Goal: Task Accomplishment & Management: Use online tool/utility

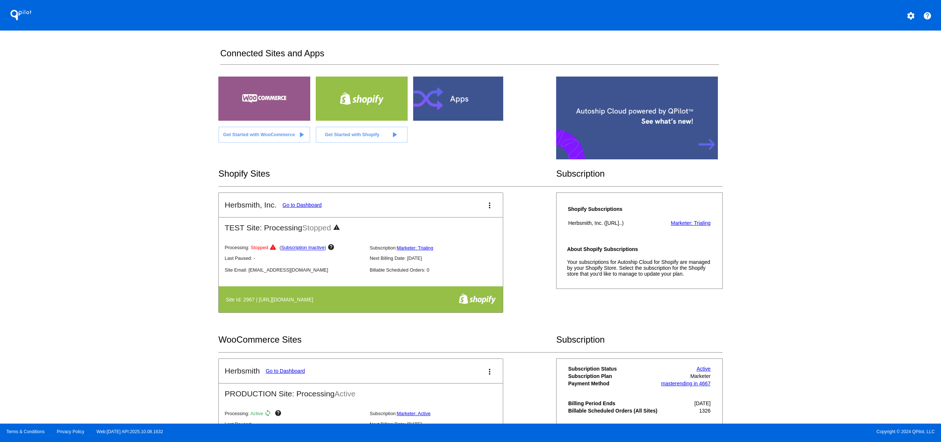
click at [489, 206] on mat-icon "more_vert" at bounding box center [489, 205] width 9 height 9
click at [477, 211] on link "view_list dashboard" at bounding box center [457, 210] width 71 height 18
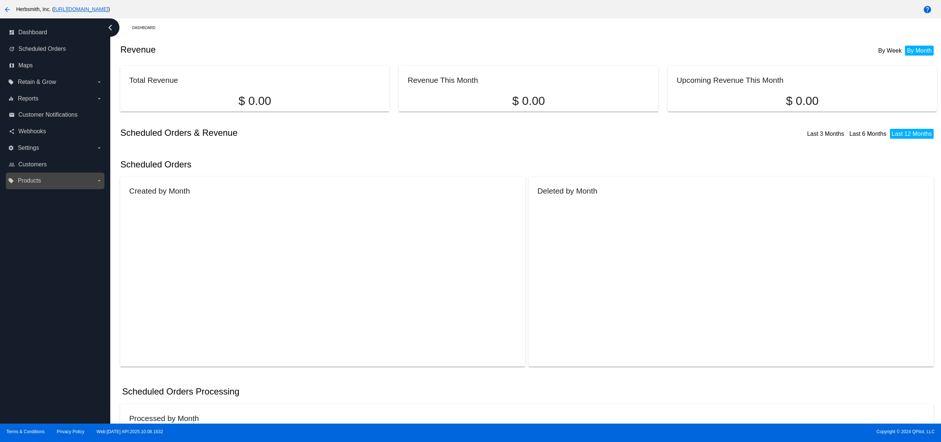
click at [49, 180] on label "local_offer Products arrow_drop_down" at bounding box center [55, 181] width 94 height 12
click at [0, 0] on input "local_offer Products arrow_drop_down" at bounding box center [0, 0] width 0 height 0
click at [35, 181] on span "Products" at bounding box center [29, 180] width 23 height 7
click at [0, 0] on input "local_offer Products arrow_drop_down" at bounding box center [0, 0] width 0 height 0
click at [27, 79] on span "Retain & Grow" at bounding box center [37, 82] width 38 height 7
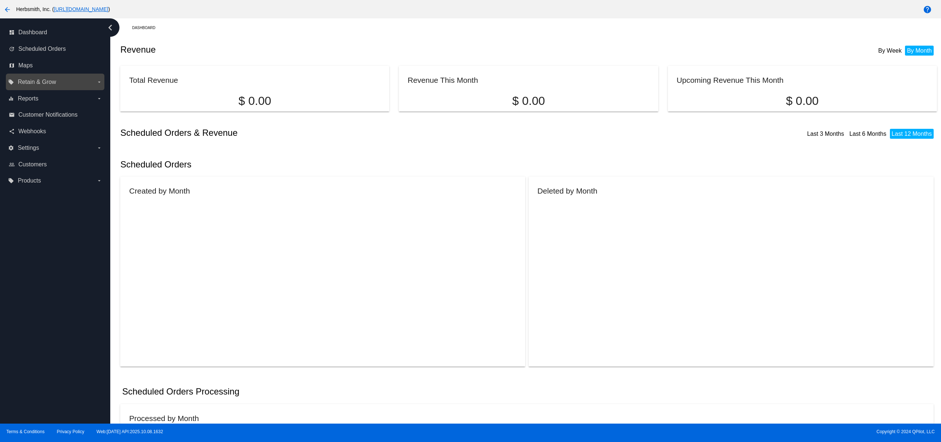
click at [0, 0] on input "local_offer Retain & Grow arrow_drop_down" at bounding box center [0, 0] width 0 height 0
click at [32, 96] on span "Reports" at bounding box center [28, 98] width 21 height 7
click at [0, 0] on input "equalizer Reports arrow_drop_down" at bounding box center [0, 0] width 0 height 0
click at [32, 96] on span "Reports" at bounding box center [28, 98] width 21 height 7
click at [0, 0] on input "equalizer Reports arrow_drop_down" at bounding box center [0, 0] width 0 height 0
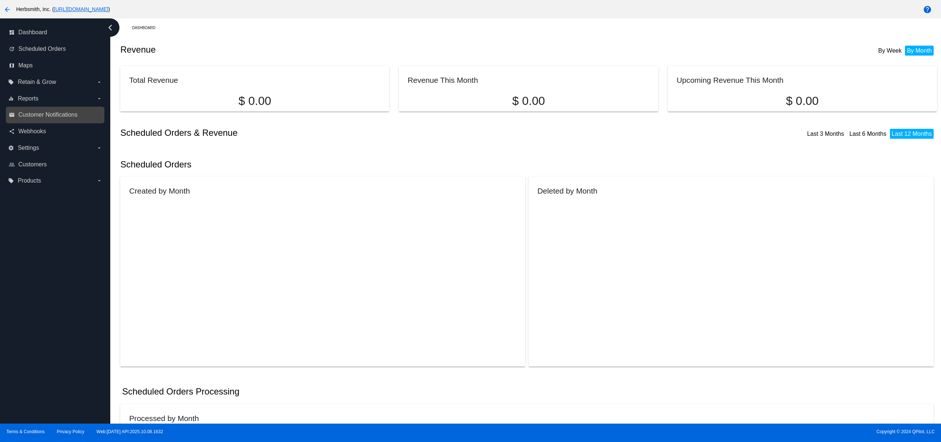
drag, startPoint x: 35, startPoint y: 103, endPoint x: 38, endPoint y: 111, distance: 8.4
click at [38, 110] on nav "dashboard Dashboard update Scheduled Orders map Maps local_offer Retain & Grow …" at bounding box center [55, 106] width 110 height 177
drag, startPoint x: 40, startPoint y: 115, endPoint x: 38, endPoint y: 125, distance: 9.8
click at [40, 115] on span "Customer Notifications" at bounding box center [47, 114] width 59 height 7
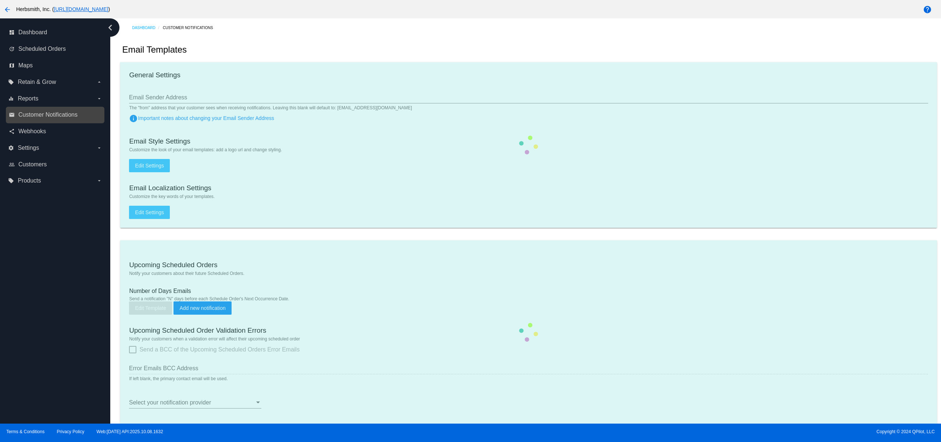
drag, startPoint x: 38, startPoint y: 125, endPoint x: 46, endPoint y: 121, distance: 8.9
click at [38, 125] on div "share Webhooks" at bounding box center [55, 131] width 99 height 17
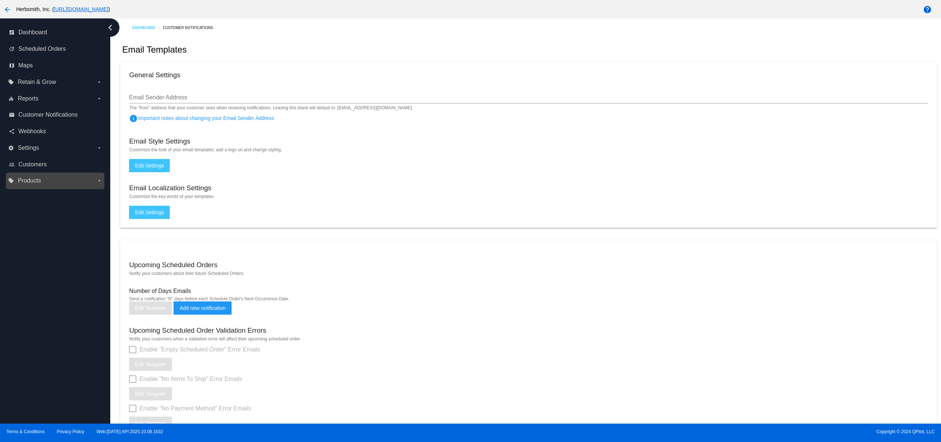
click at [43, 178] on label "local_offer Products arrow_drop_down" at bounding box center [55, 181] width 94 height 12
click at [0, 0] on input "local_offer Products arrow_drop_down" at bounding box center [0, 0] width 0 height 0
click at [36, 196] on span "Products" at bounding box center [34, 195] width 22 height 6
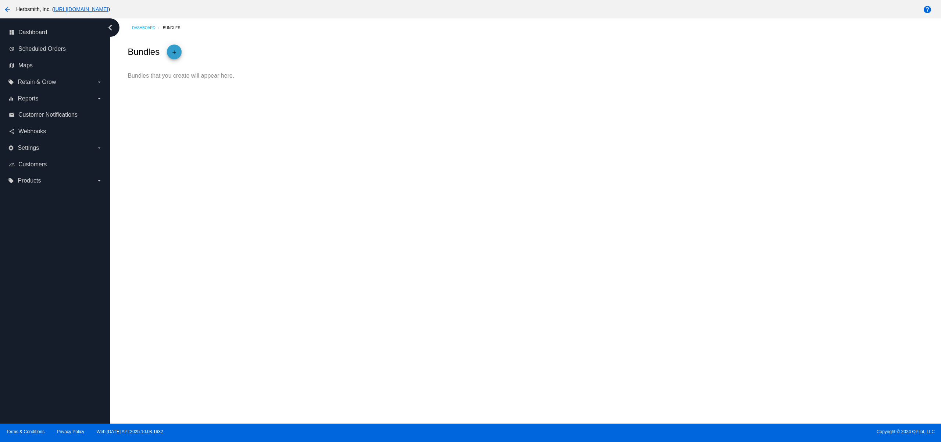
click at [174, 49] on mat-icon "add" at bounding box center [174, 53] width 9 height 13
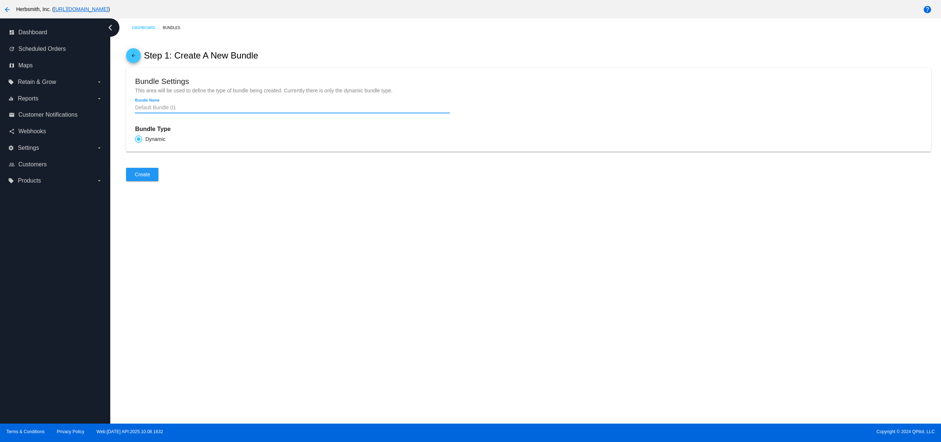
click at [186, 109] on input "Bundle Name" at bounding box center [292, 108] width 315 height 6
type input "Allergy"
click at [147, 177] on span "Create" at bounding box center [142, 174] width 15 height 6
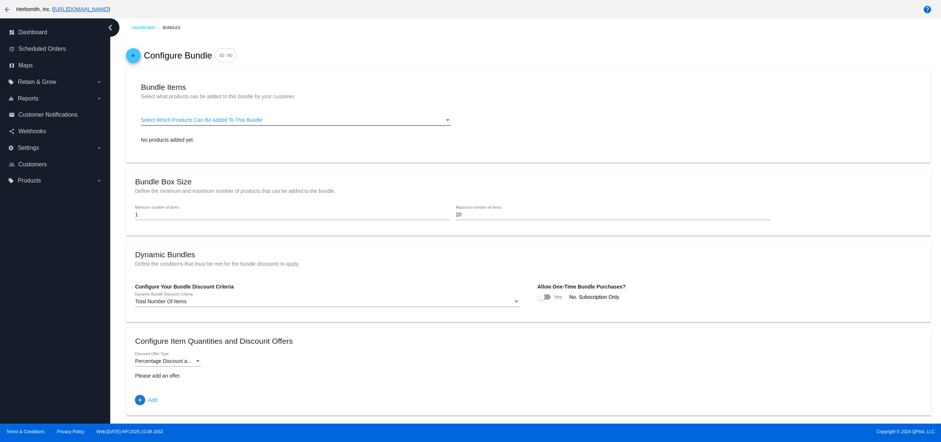
click at [447, 120] on div "Select Which Products Can Be Added To This Bundle" at bounding box center [448, 120] width 7 height 6
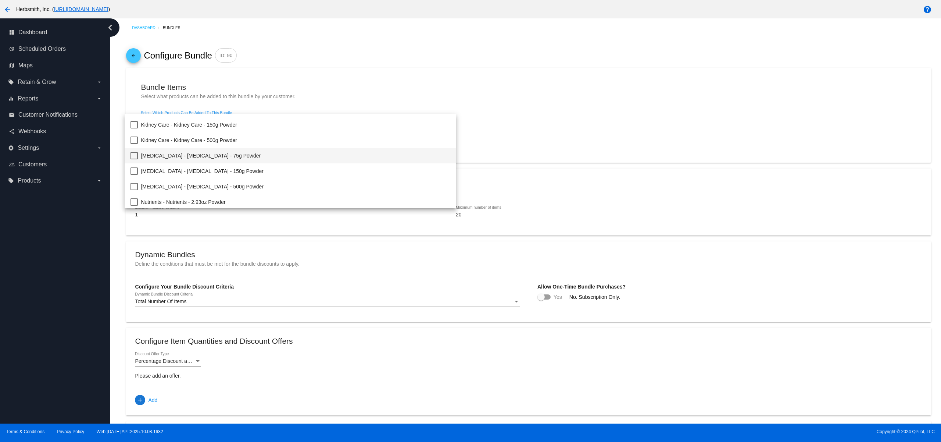
scroll to position [1001, 0]
click at [138, 154] on mat-option "[MEDICAL_DATA] - [MEDICAL_DATA] - 75g Powder" at bounding box center [291, 154] width 332 height 15
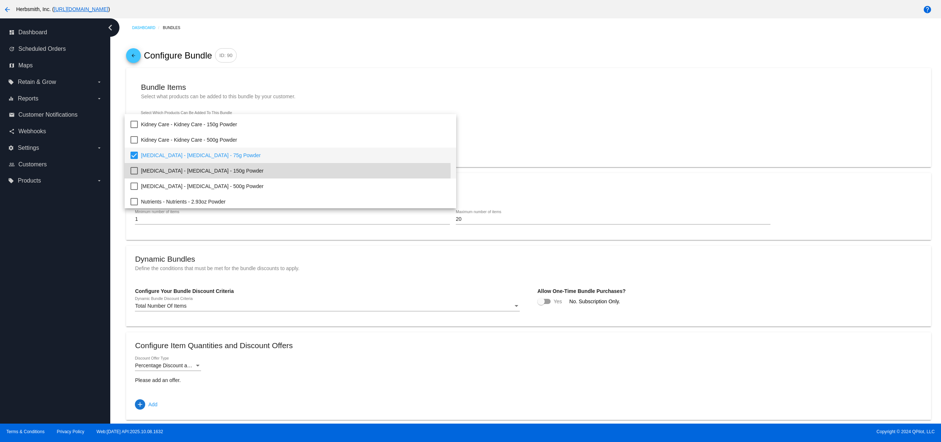
click at [133, 171] on mat-pseudo-checkbox at bounding box center [134, 170] width 7 height 7
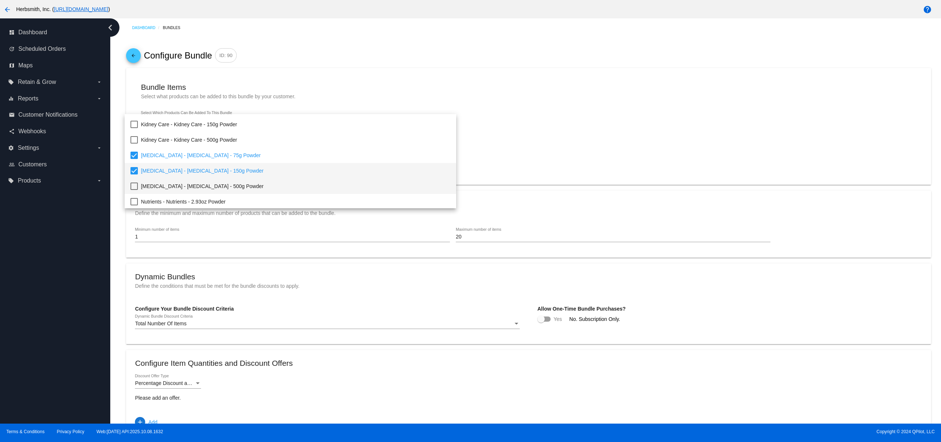
click at [135, 185] on mat-pseudo-checkbox at bounding box center [134, 185] width 7 height 7
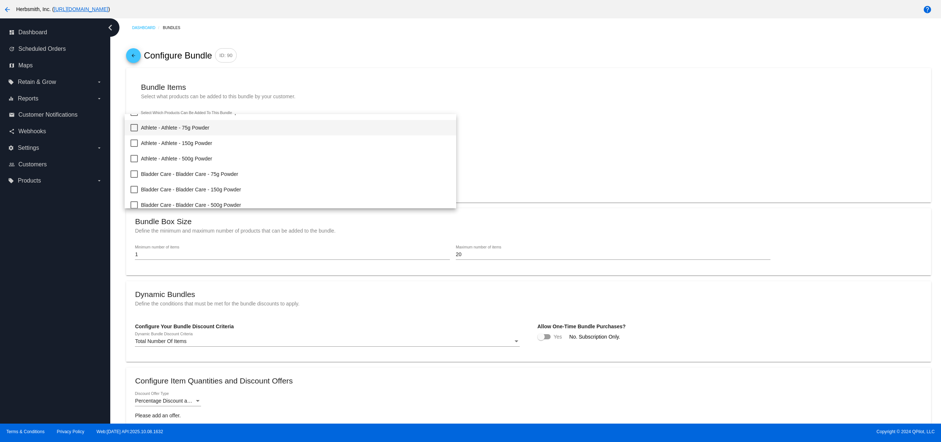
scroll to position [0, 0]
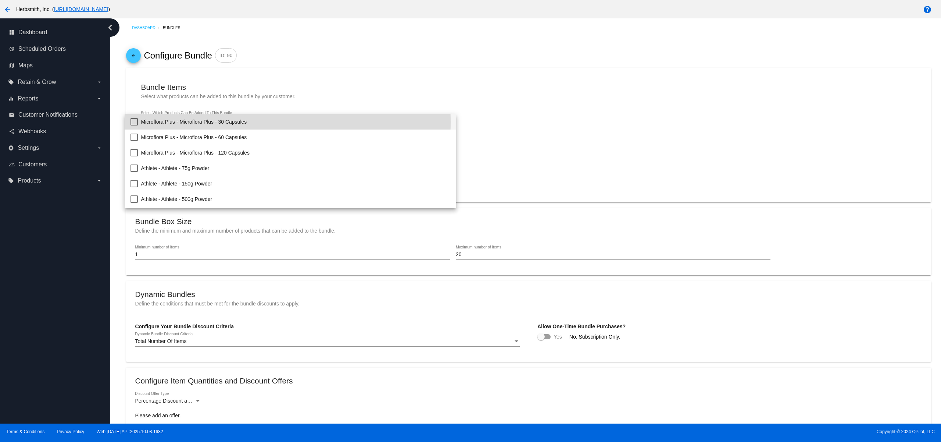
click at [216, 122] on span "Microflora Plus - Microflora Plus - 30 Capsules" at bounding box center [296, 121] width 310 height 15
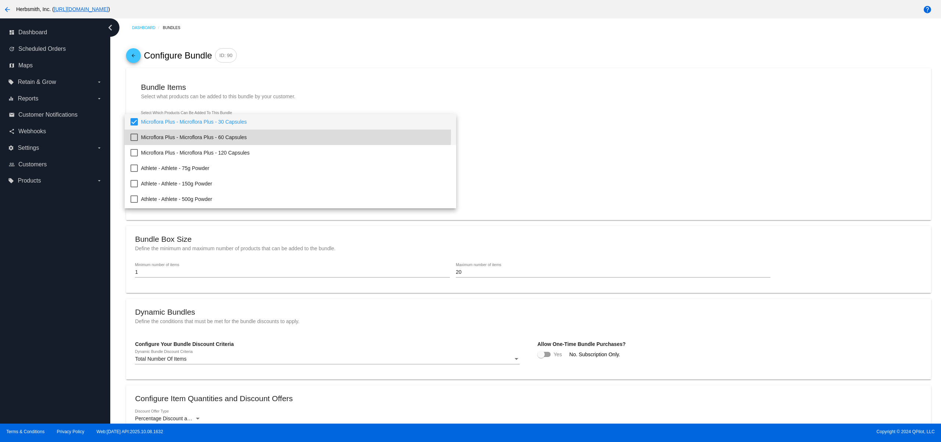
click at [211, 135] on span "Microflora Plus - Microflora Plus - 60 Capsules" at bounding box center [296, 136] width 310 height 15
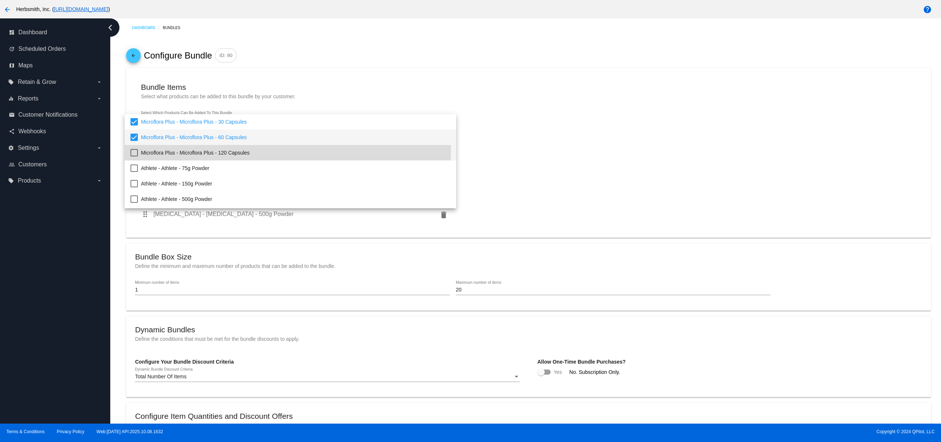
click at [208, 149] on span "Microflora Plus - Microflora Plus - 120 Capsules" at bounding box center [296, 152] width 310 height 15
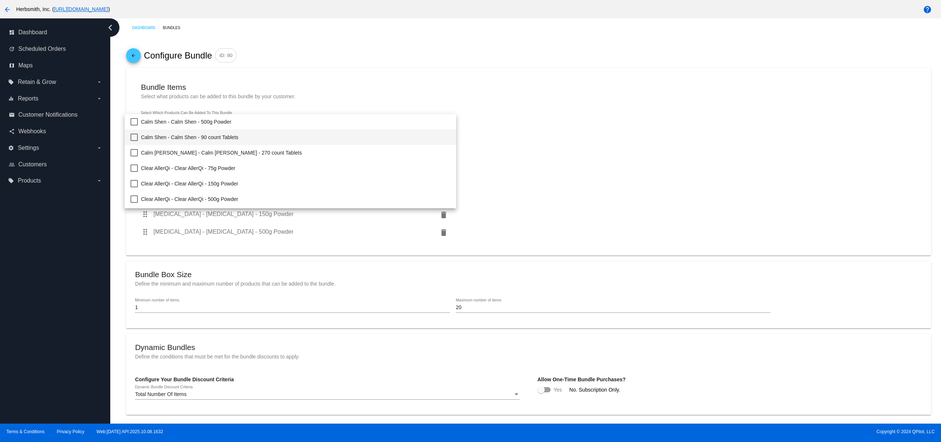
scroll to position [248, 0]
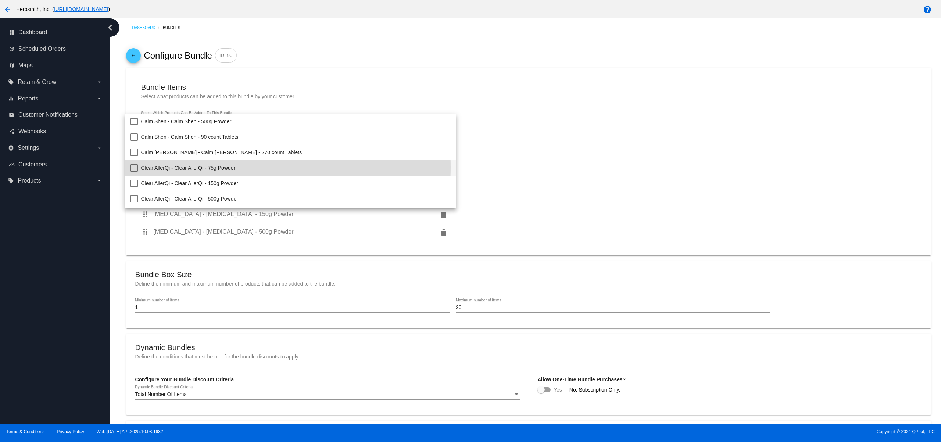
click at [205, 167] on span "Clear AllerQi - Clear AllerQi - 75g Powder" at bounding box center [296, 167] width 310 height 15
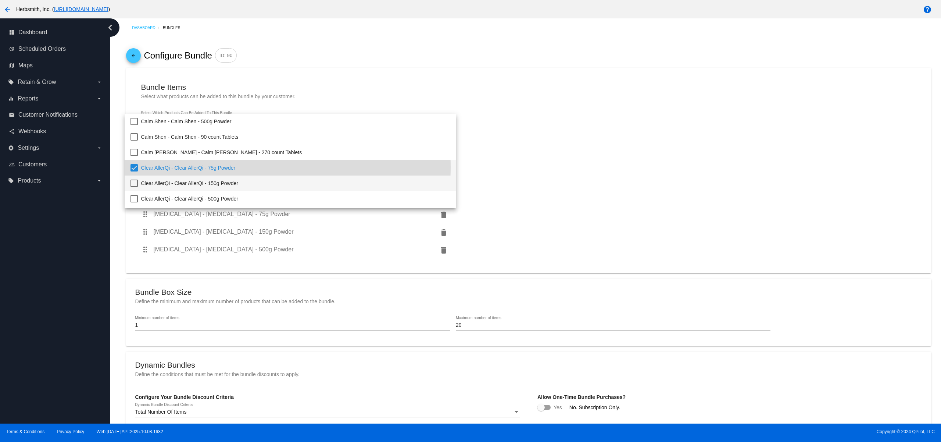
click at [199, 178] on span "Clear AllerQi - Clear AllerQi - 150g Powder" at bounding box center [296, 182] width 310 height 15
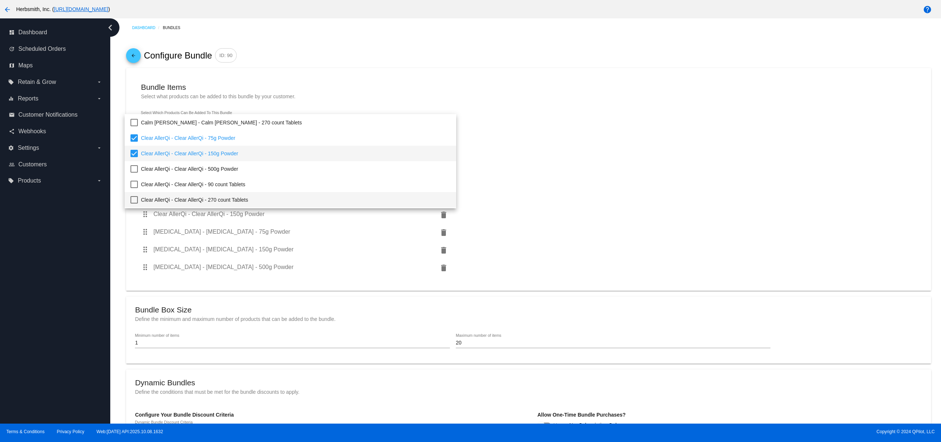
scroll to position [276, 0]
click at [192, 170] on span "Clear AllerQi - Clear AllerQi - 500g Powder" at bounding box center [296, 169] width 310 height 15
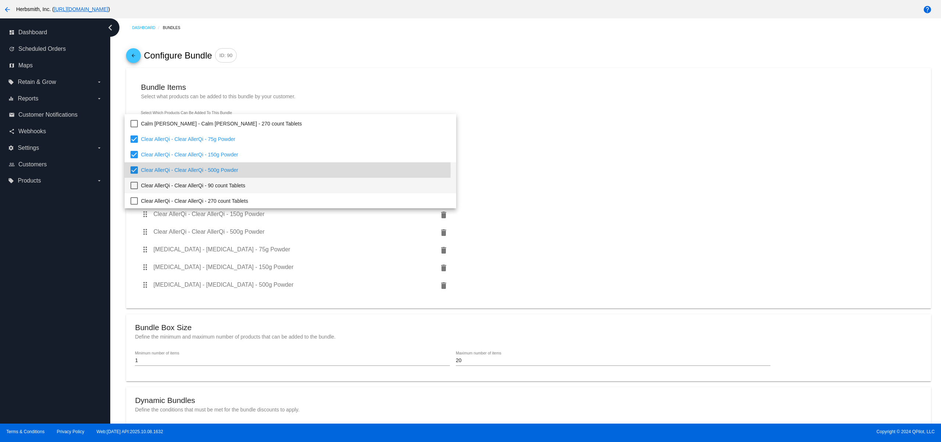
click at [192, 182] on span "Clear AllerQi - Clear AllerQi - 90 count Tablets" at bounding box center [296, 185] width 310 height 15
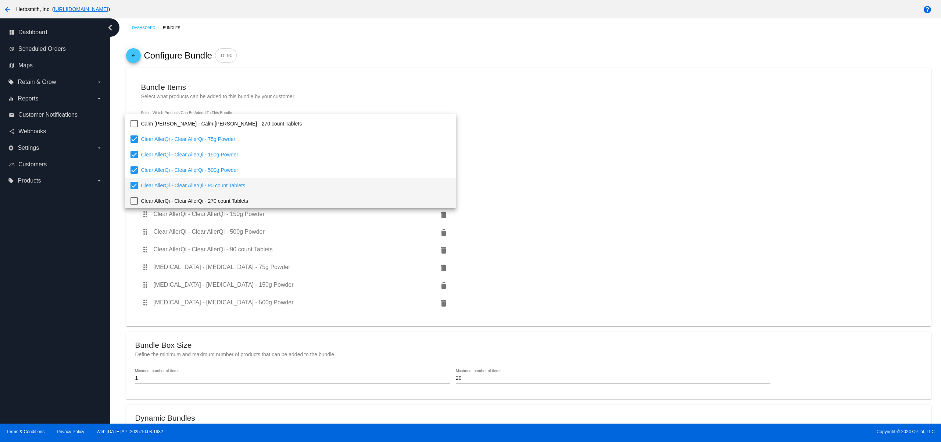
click at [193, 193] on span "Clear AllerQi - Clear AllerQi - 270 count Tablets" at bounding box center [296, 200] width 310 height 15
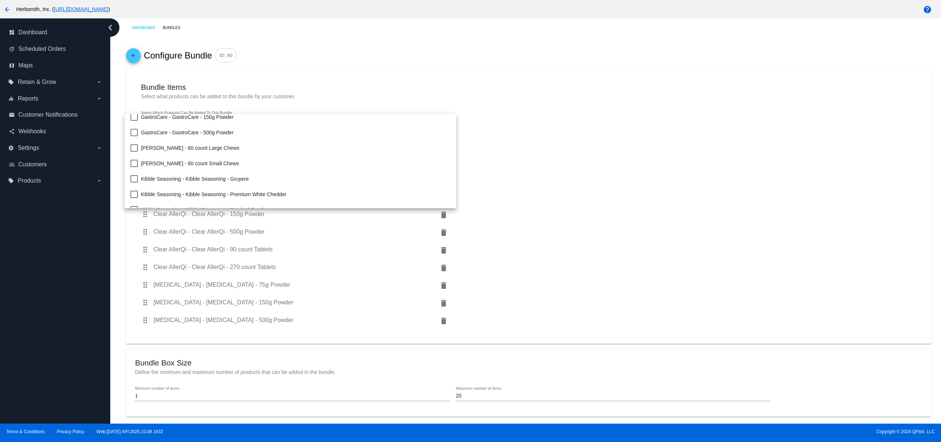
scroll to position [747, 0]
click at [206, 149] on span "[PERSON_NAME] - 60 count Large Chews" at bounding box center [296, 147] width 310 height 15
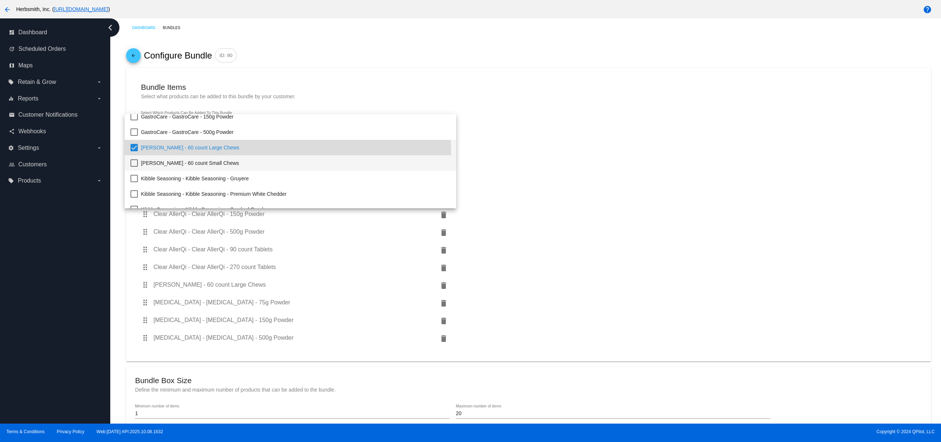
click at [204, 157] on span "[PERSON_NAME] - 60 count Small Chews" at bounding box center [296, 162] width 310 height 15
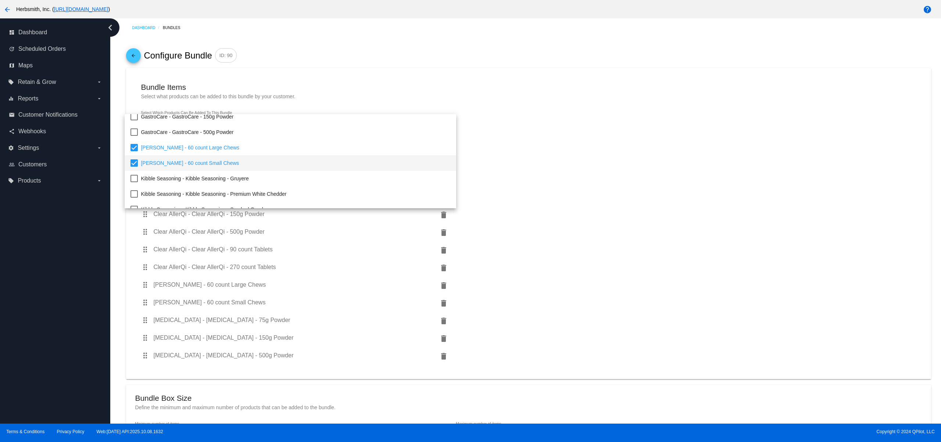
click at [685, 183] on div at bounding box center [470, 221] width 941 height 442
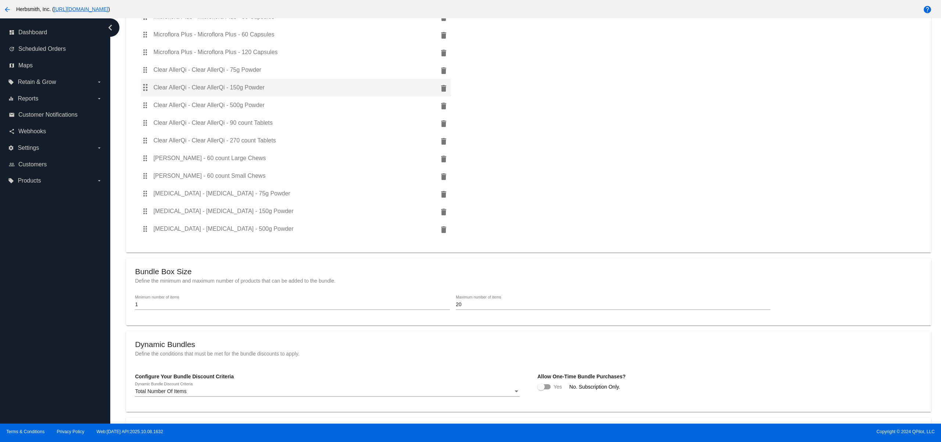
scroll to position [204, 0]
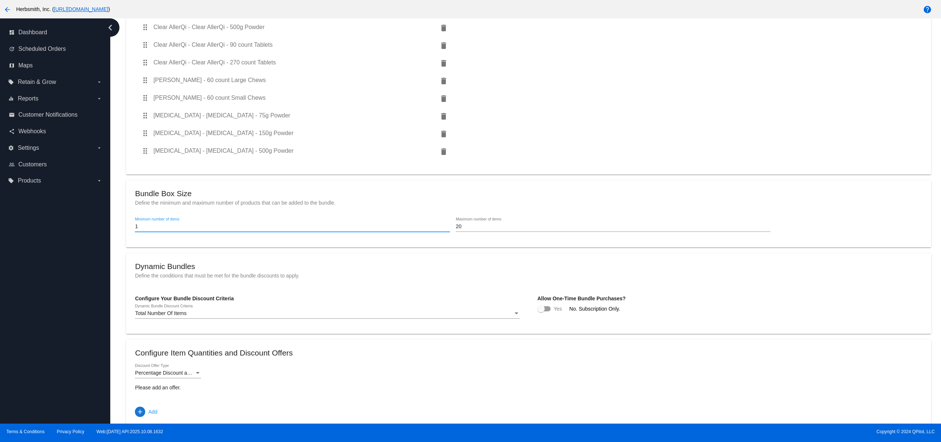
drag, startPoint x: 166, startPoint y: 230, endPoint x: 198, endPoint y: 228, distance: 32.1
click at [159, 229] on input "1" at bounding box center [292, 227] width 315 height 6
drag, startPoint x: 149, startPoint y: 230, endPoint x: 125, endPoint y: 231, distance: 23.9
click at [125, 231] on form "arrow_back Configure Bundle ID: 90 Bundle Items Select what products can be add…" at bounding box center [528, 179] width 817 height 693
drag, startPoint x: 464, startPoint y: 228, endPoint x: 443, endPoint y: 228, distance: 21.0
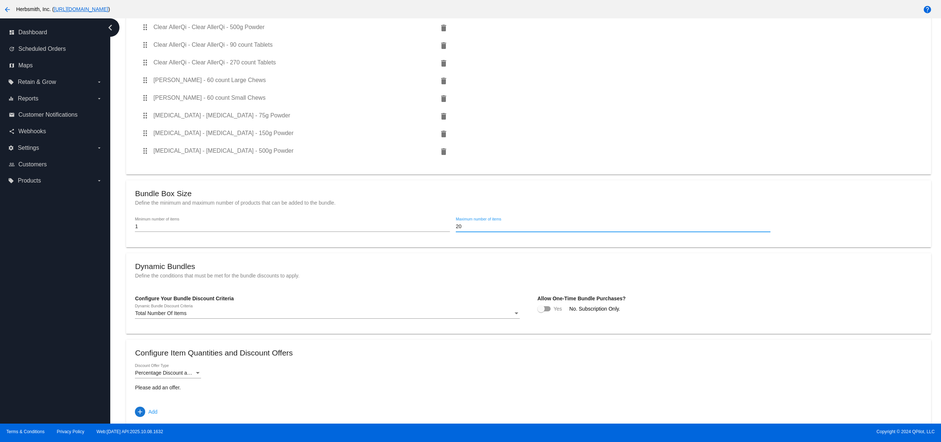
click at [446, 228] on div "1 Minimum number of items 20 Maximum number of items" at bounding box center [528, 227] width 787 height 21
type input "4"
click at [630, 201] on mat-card-content "Bundle Box Size Define the minimum and maximum number of products that can be a…" at bounding box center [528, 213] width 787 height 49
click at [273, 229] on input "1" at bounding box center [292, 227] width 315 height 6
drag, startPoint x: 224, startPoint y: 229, endPoint x: 123, endPoint y: 228, distance: 101.1
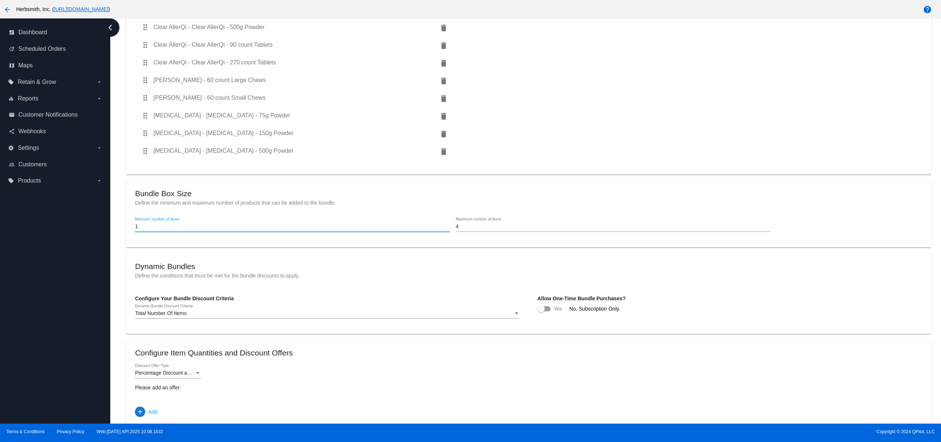
click at [123, 228] on form "arrow_back Configure Bundle ID: 90 Bundle Items Select what products can be add…" at bounding box center [528, 179] width 817 height 693
type input "4"
click at [444, 277] on p "Define the conditions that must be met for the bundle discounts to apply." at bounding box center [528, 276] width 787 height 6
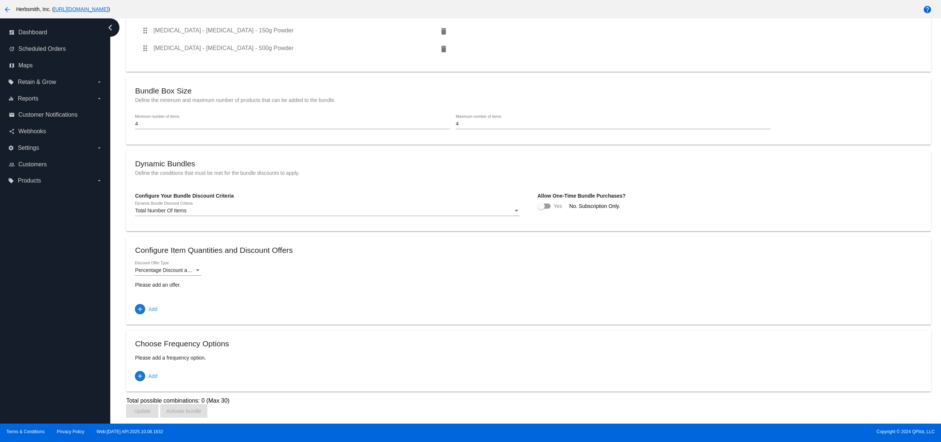
scroll to position [313, 0]
click at [515, 210] on div at bounding box center [517, 211] width 4 height 2
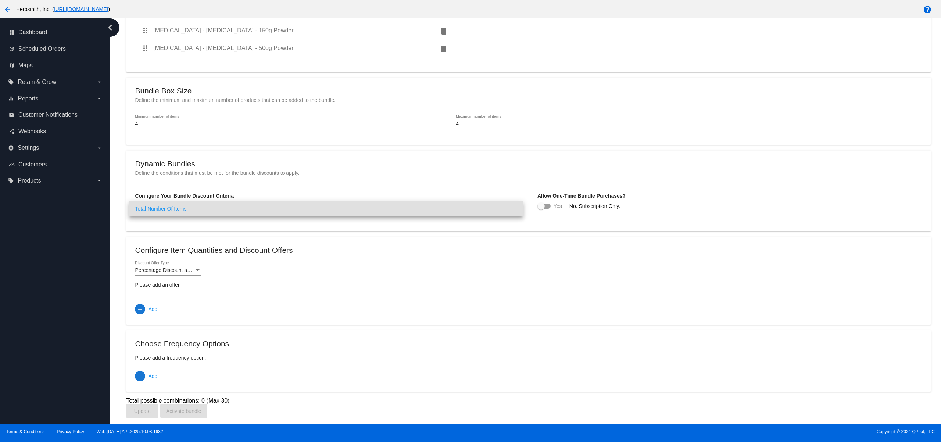
click at [513, 237] on div at bounding box center [470, 221] width 941 height 442
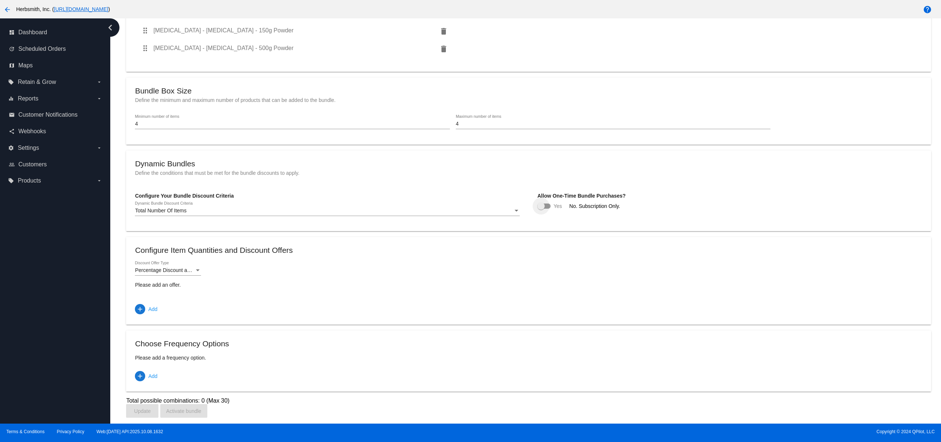
click at [540, 203] on div at bounding box center [541, 205] width 7 height 7
click at [541, 209] on input "checkbox" at bounding box center [541, 209] width 0 height 0
click at [544, 206] on div at bounding box center [547, 205] width 7 height 7
click at [541, 209] on input "checkbox" at bounding box center [541, 209] width 0 height 0
checkbox input "false"
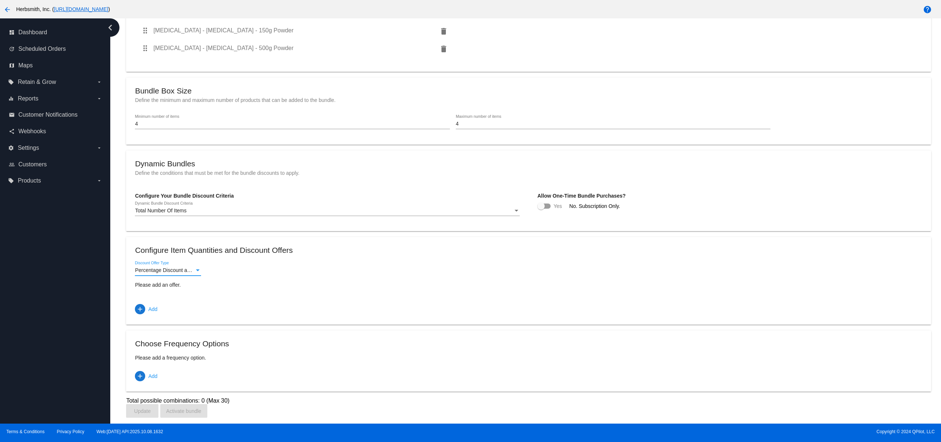
click at [189, 267] on span "Percentage Discount and Free Shipping" at bounding box center [180, 270] width 91 height 6
click at [263, 291] on div at bounding box center [470, 221] width 941 height 442
click at [145, 307] on span "add" at bounding box center [140, 309] width 10 height 10
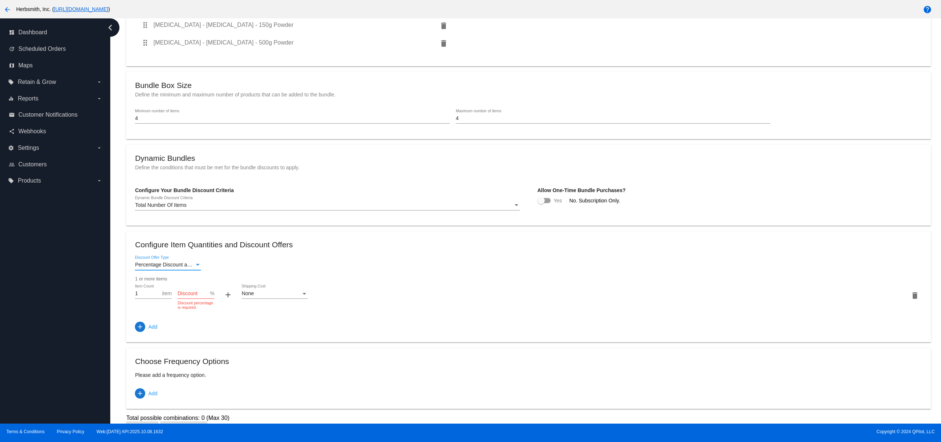
click at [165, 267] on span "Percentage Discount and Free Shipping" at bounding box center [180, 264] width 91 height 6
click at [369, 271] on div at bounding box center [470, 221] width 941 height 442
click at [202, 273] on form "Percentage Discount and Free Shipping Discount Offer Type 1 or more items 1 Ite…" at bounding box center [528, 281] width 787 height 50
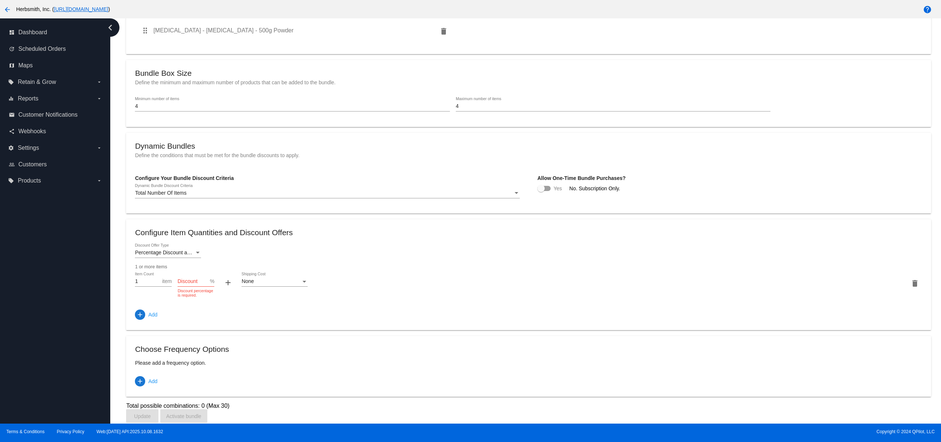
scroll to position [325, 0]
click at [146, 316] on span "add Add" at bounding box center [146, 313] width 22 height 13
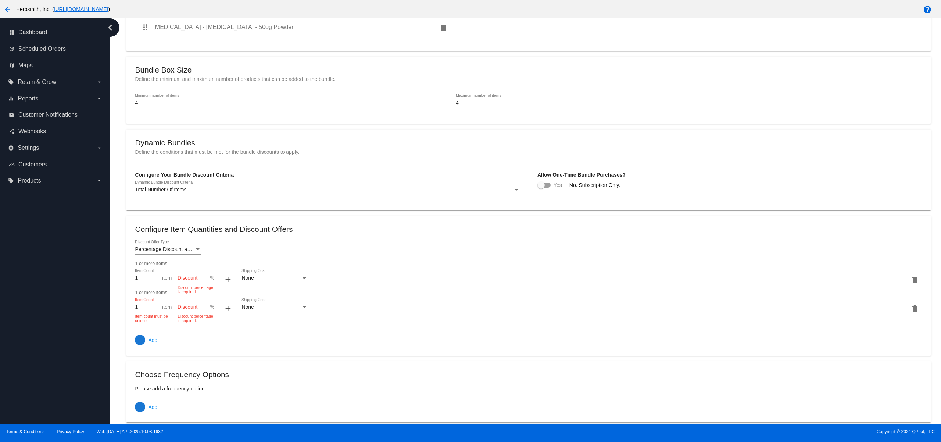
scroll to position [337, 0]
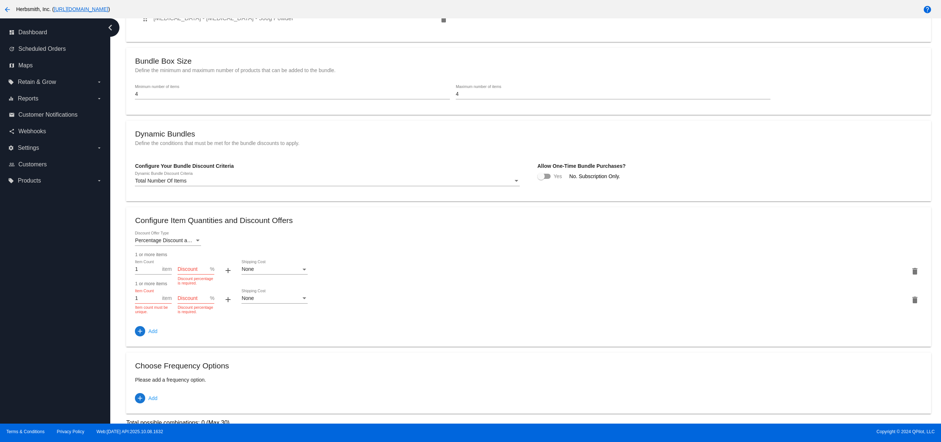
click at [911, 304] on mat-icon "delete" at bounding box center [915, 299] width 9 height 9
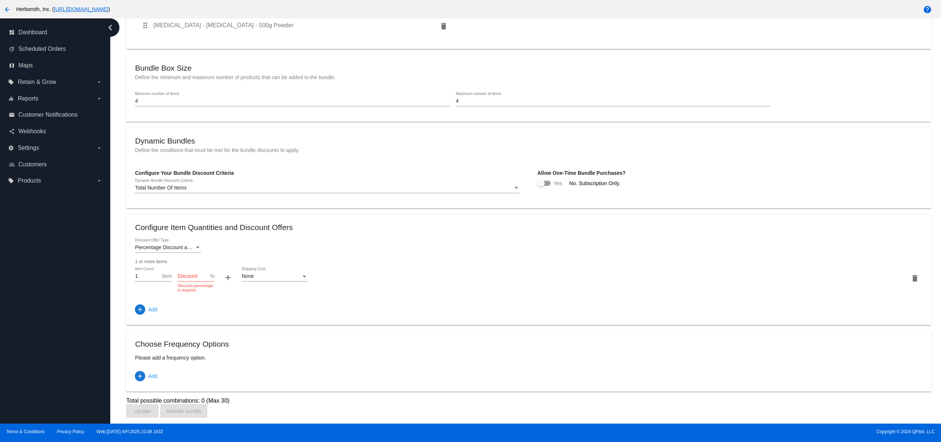
scroll to position [336, 0]
drag, startPoint x: 152, startPoint y: 275, endPoint x: 130, endPoint y: 273, distance: 21.4
click at [130, 273] on mat-card "Configure Item Quantities and Discount Offers Percentage Discount and Free Ship…" at bounding box center [528, 269] width 805 height 110
type input "4"
click at [202, 274] on input "Discount" at bounding box center [194, 276] width 32 height 6
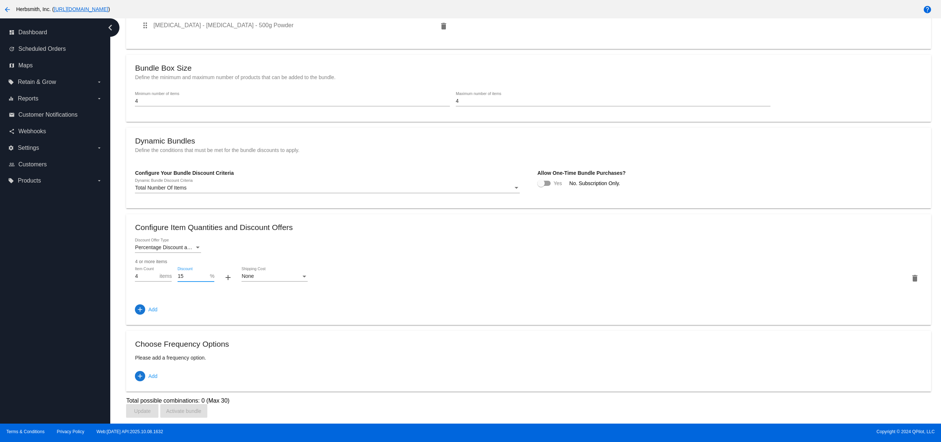
type input "15"
click at [280, 274] on div "None" at bounding box center [272, 276] width 60 height 6
click at [282, 286] on span "Set Shipping Cost" at bounding box center [275, 290] width 66 height 15
click at [328, 274] on input "Shipping Cost" at bounding box center [332, 276] width 37 height 6
type input "4.99"
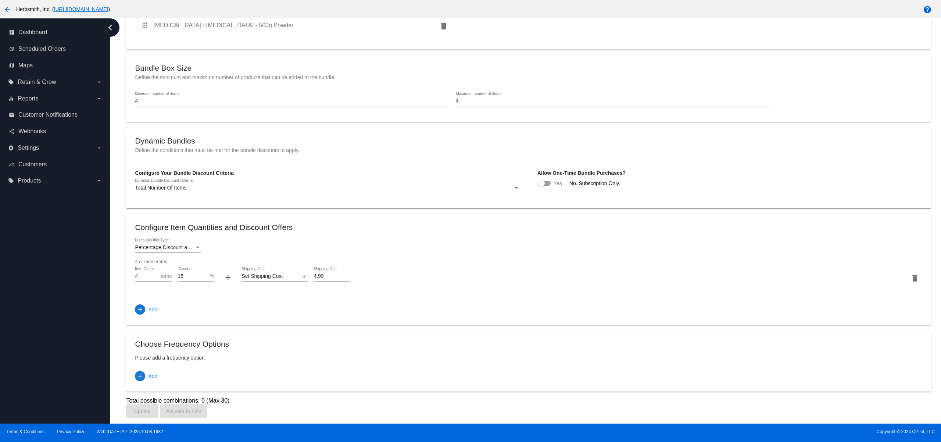
click at [551, 267] on div "4 Item Count items 15 Discount % + Set Shipping Cost Shipping Cost 4.99 Shippin…" at bounding box center [528, 277] width 787 height 21
click at [146, 376] on span "add Add" at bounding box center [146, 375] width 22 height 13
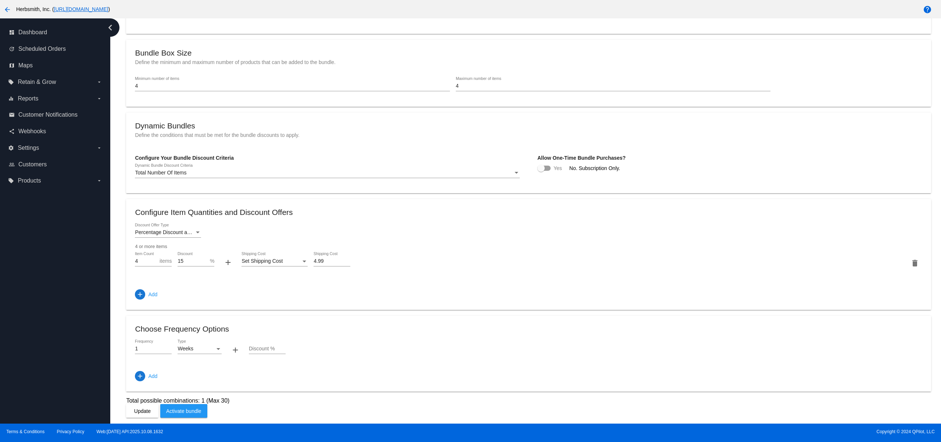
scroll to position [350, 0]
click at [149, 376] on span "Add" at bounding box center [152, 375] width 9 height 13
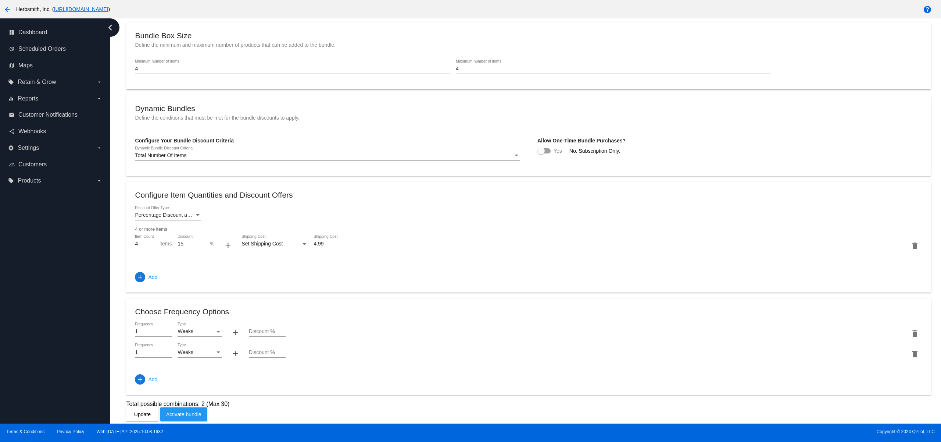
scroll to position [371, 0]
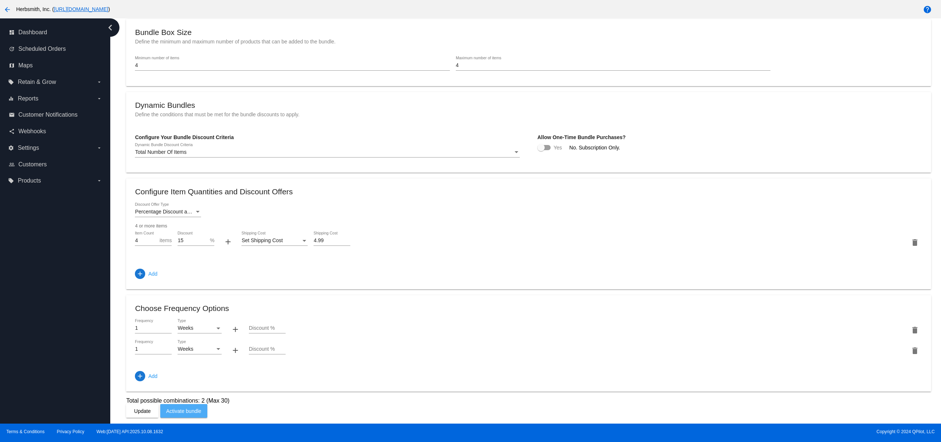
click at [200, 413] on span "Activate bundle" at bounding box center [183, 411] width 35 height 6
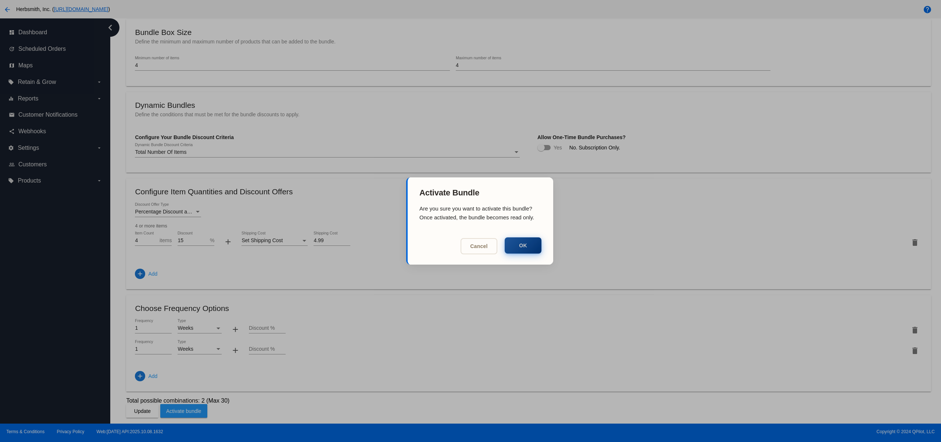
click at [531, 242] on button "OK" at bounding box center [523, 245] width 37 height 16
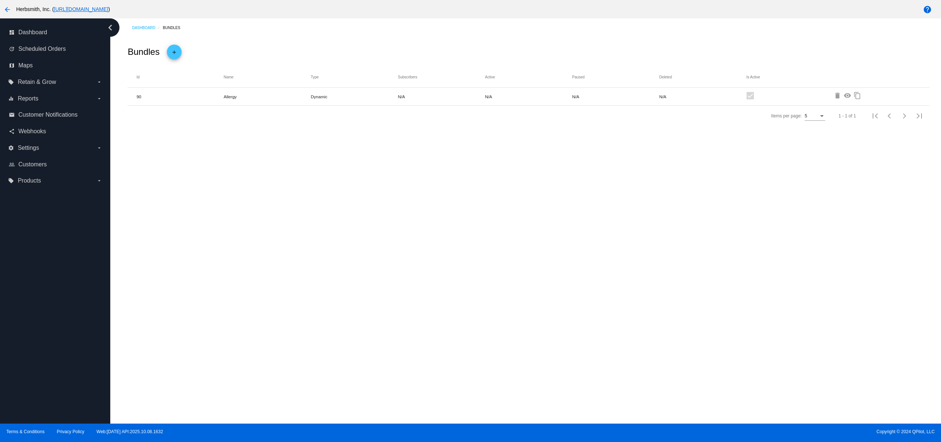
click at [848, 96] on mat-icon "visibility" at bounding box center [848, 96] width 9 height 9
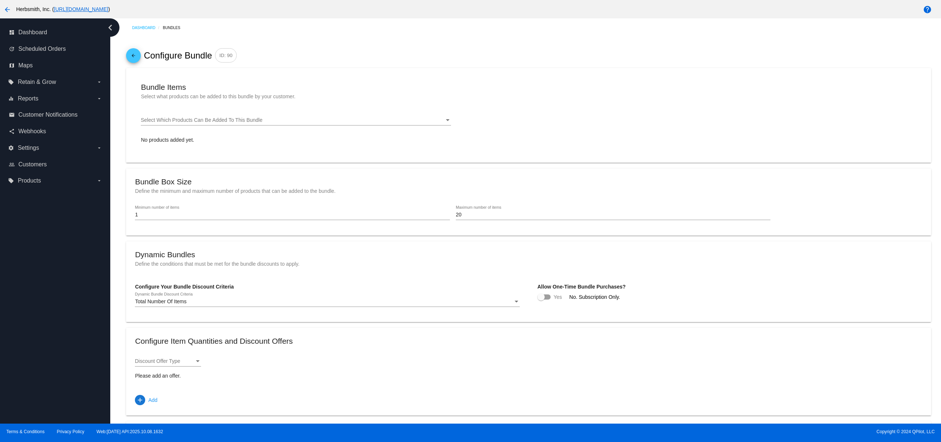
type input "4"
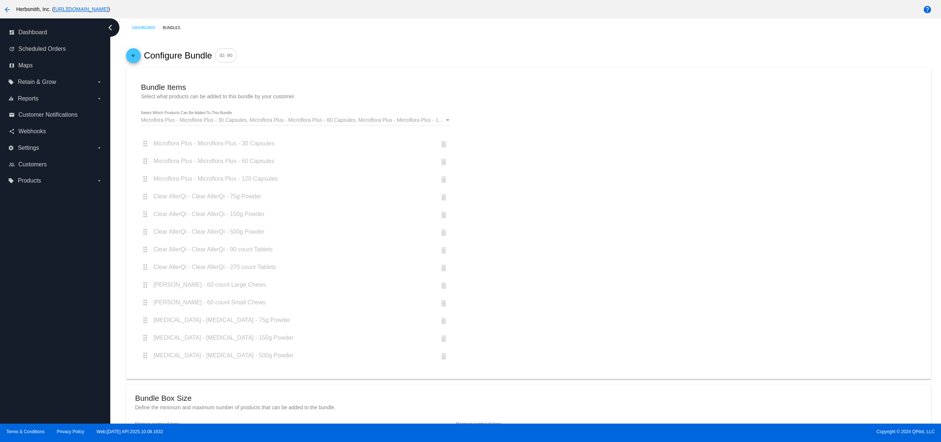
click at [129, 53] on mat-icon "arrow_back" at bounding box center [133, 57] width 9 height 13
